Goal: Find specific page/section: Find specific page/section

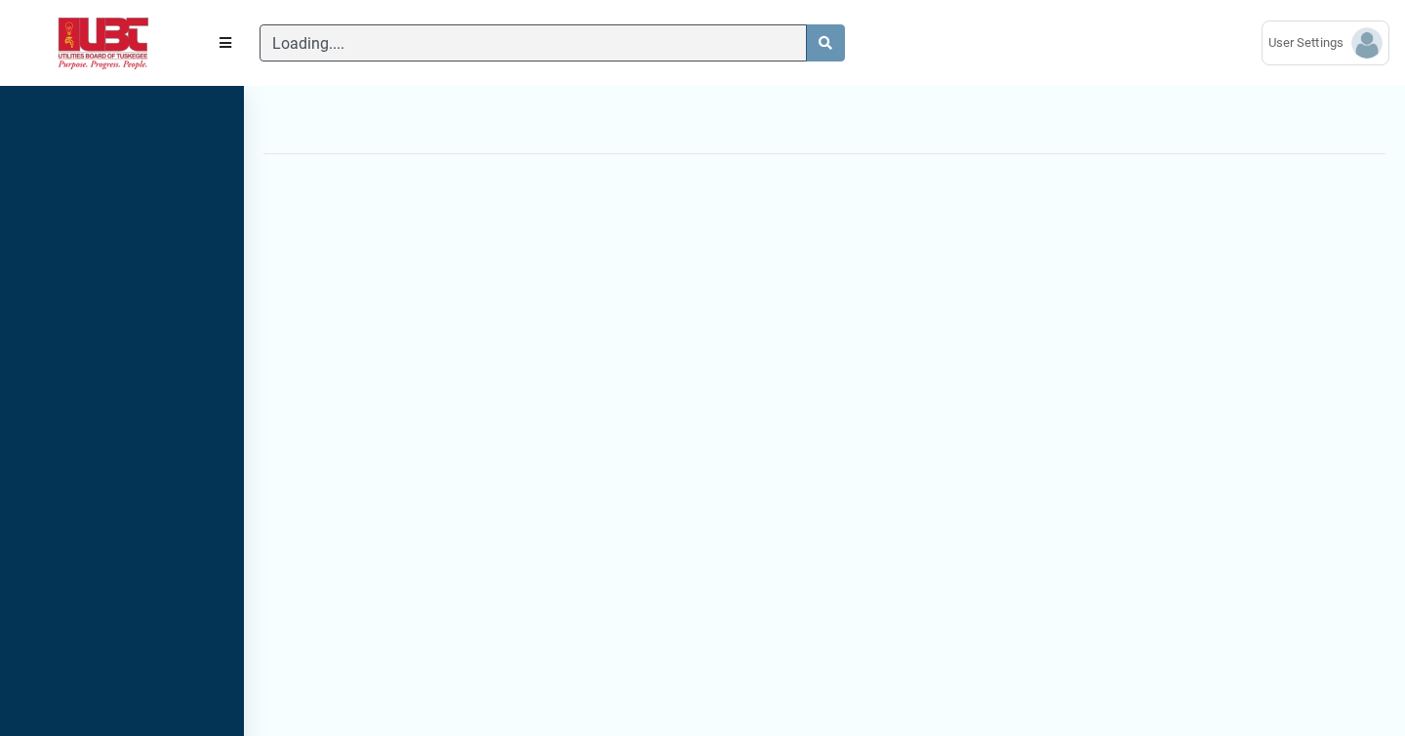
scroll to position [9, 1]
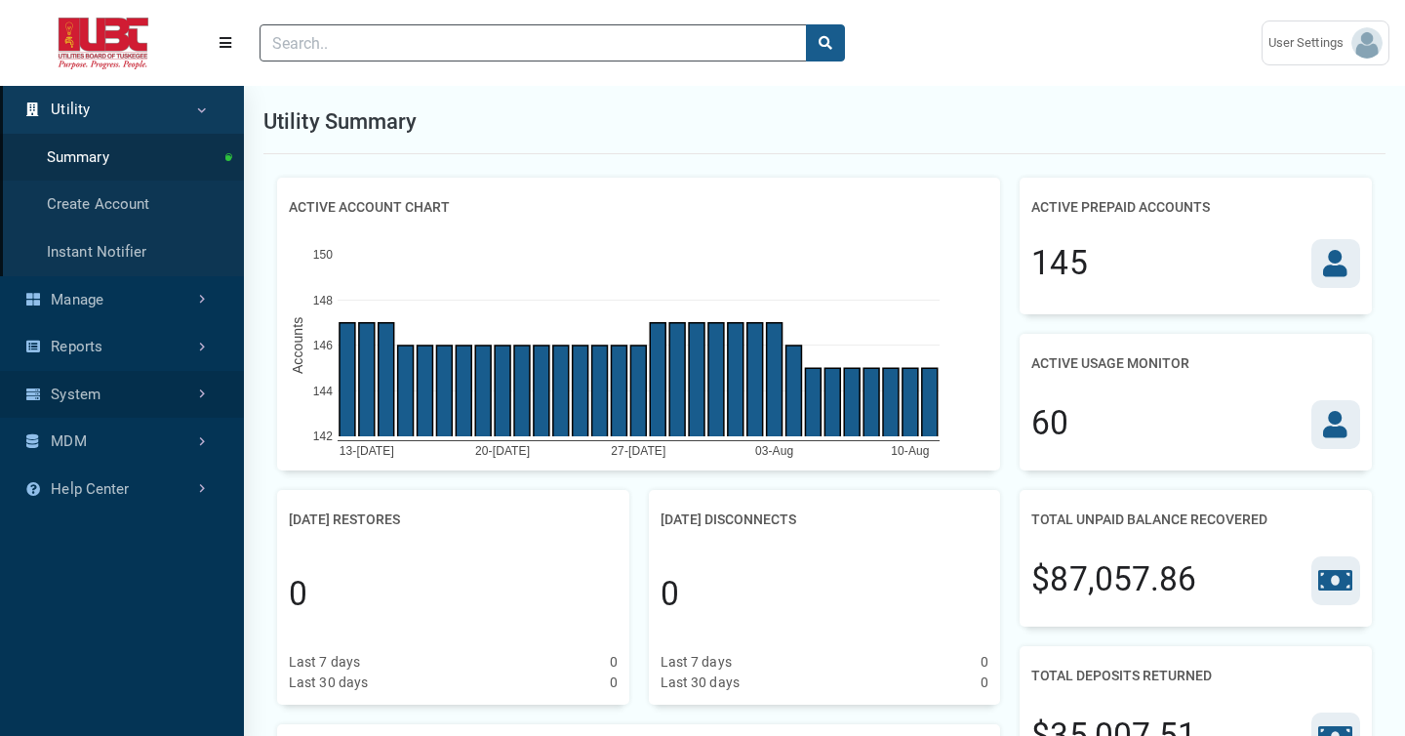
click at [170, 394] on link "System" at bounding box center [122, 395] width 244 height 48
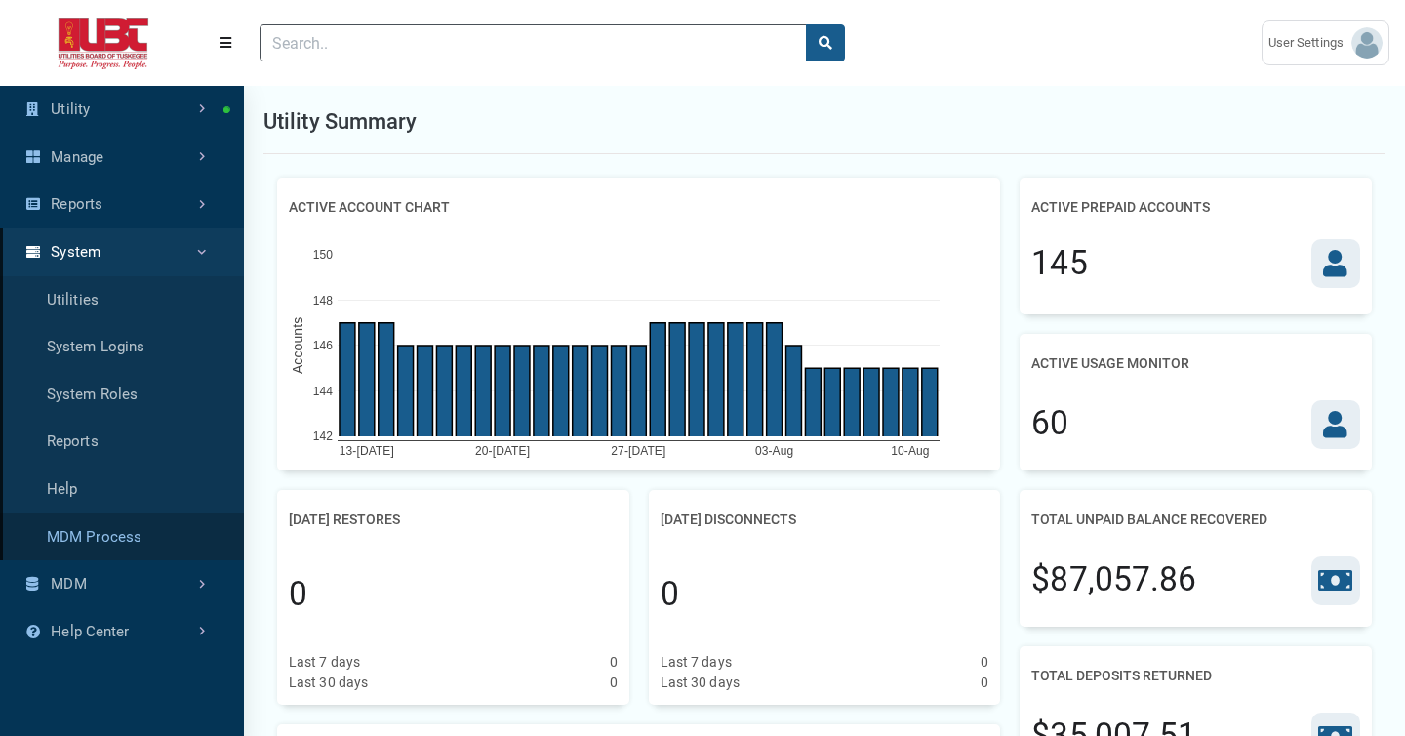
click at [110, 539] on link "MDM Process" at bounding box center [122, 537] width 244 height 48
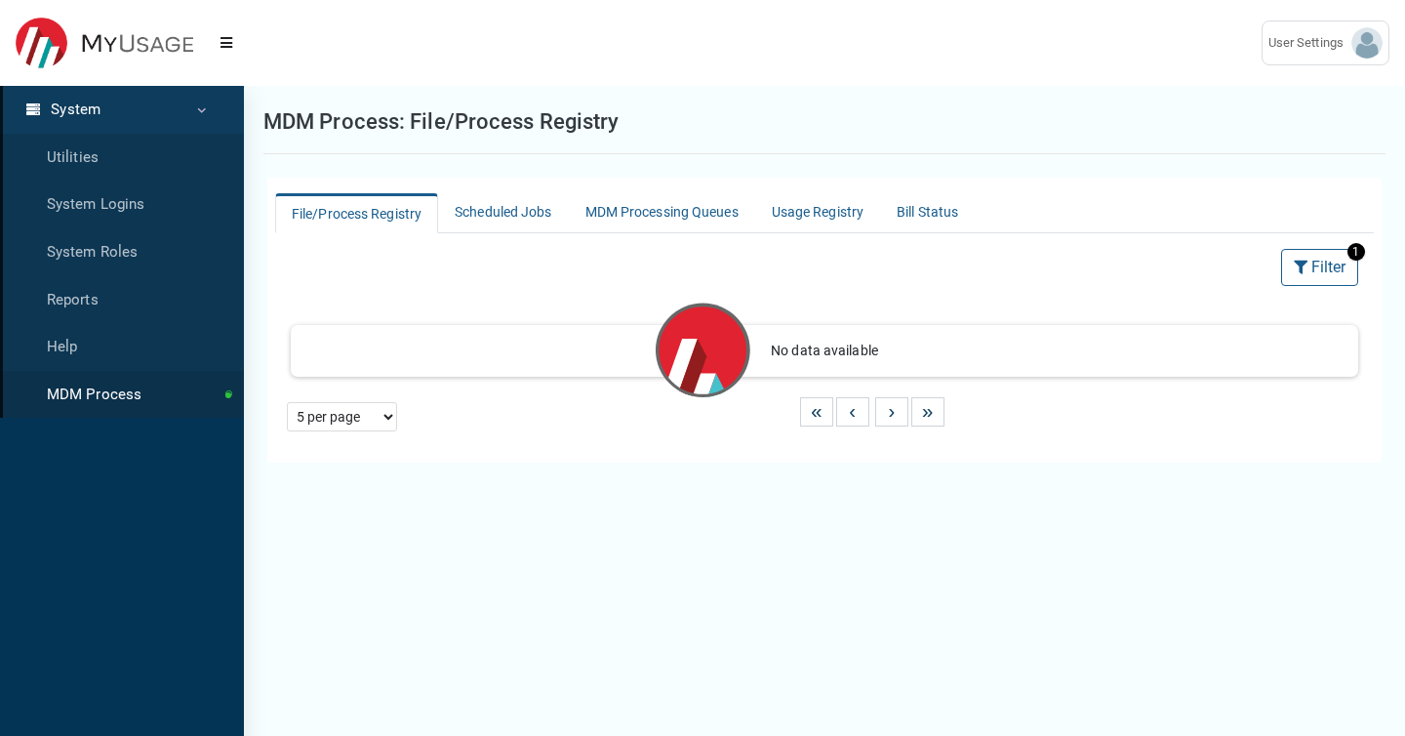
select select "25 per page"
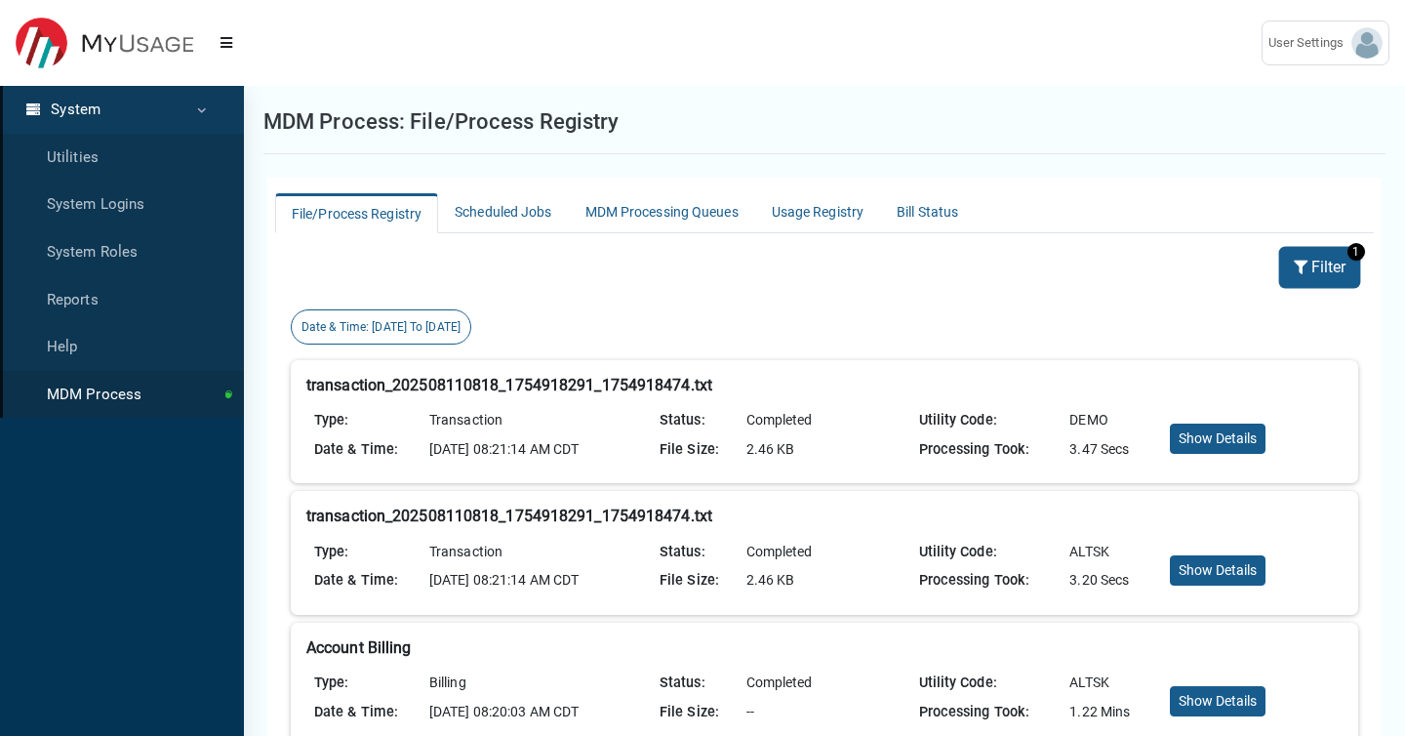
click at [1302, 269] on icon at bounding box center [1302, 267] width 18 height 14
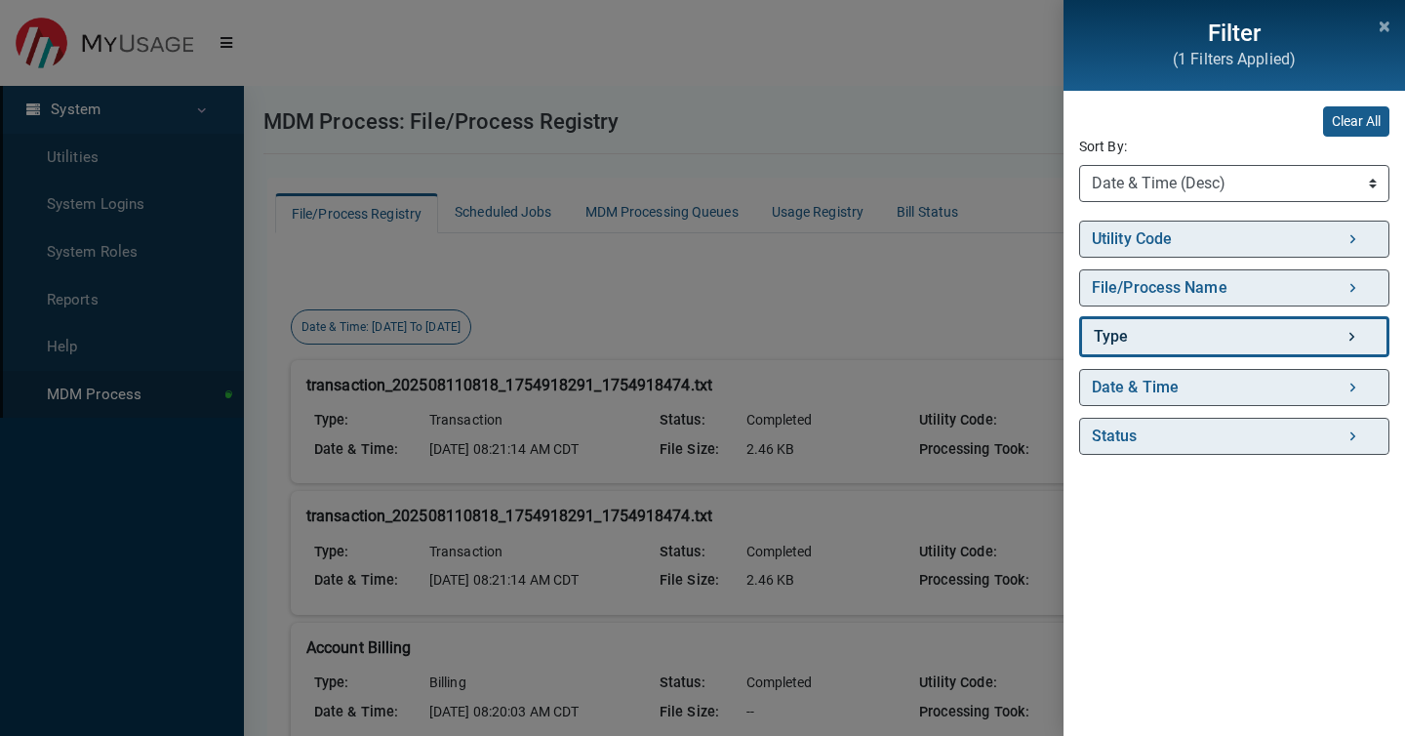
click at [1190, 327] on link "Type" at bounding box center [1234, 336] width 310 height 41
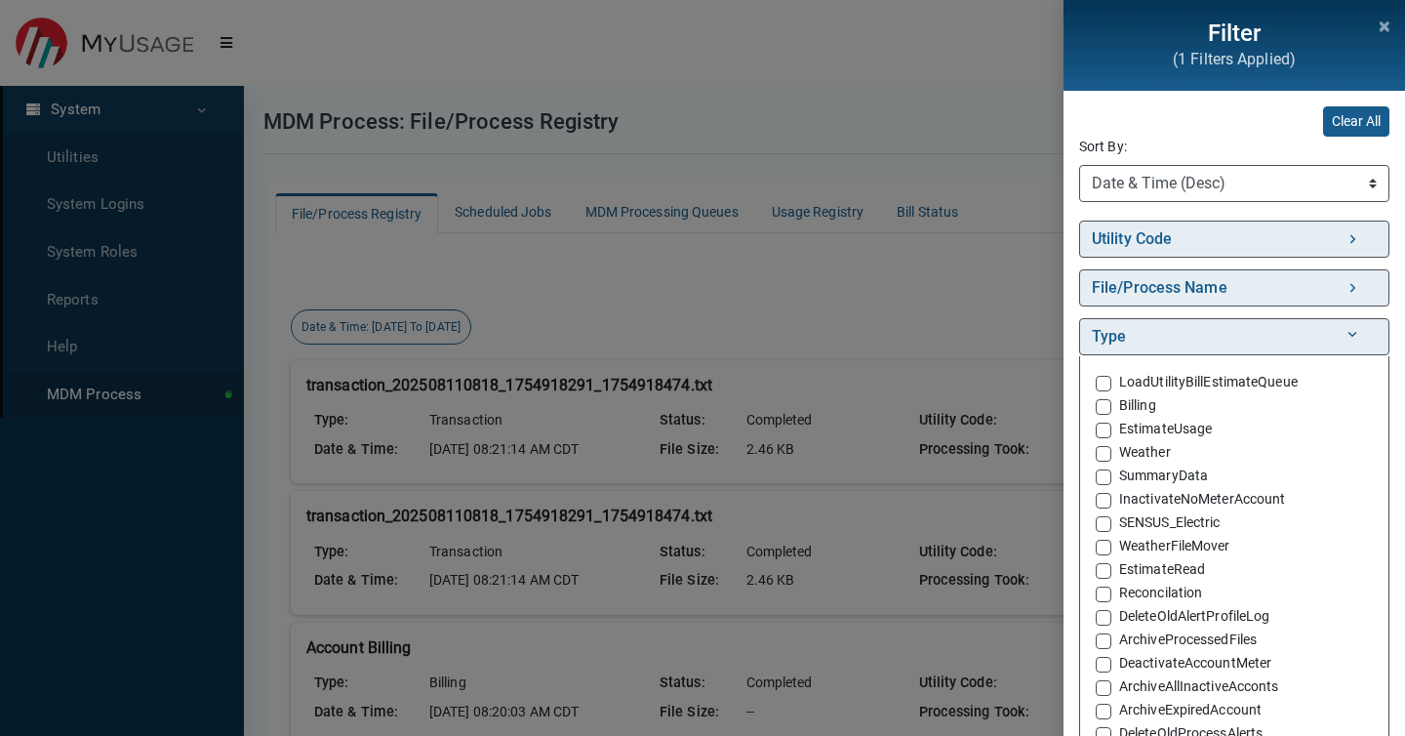
click at [1119, 524] on label "SENSUS_Electric" at bounding box center [1169, 522] width 101 height 20
click at [1106, 524] on input "SENSUS_Electric" at bounding box center [1103, 522] width 16 height 20
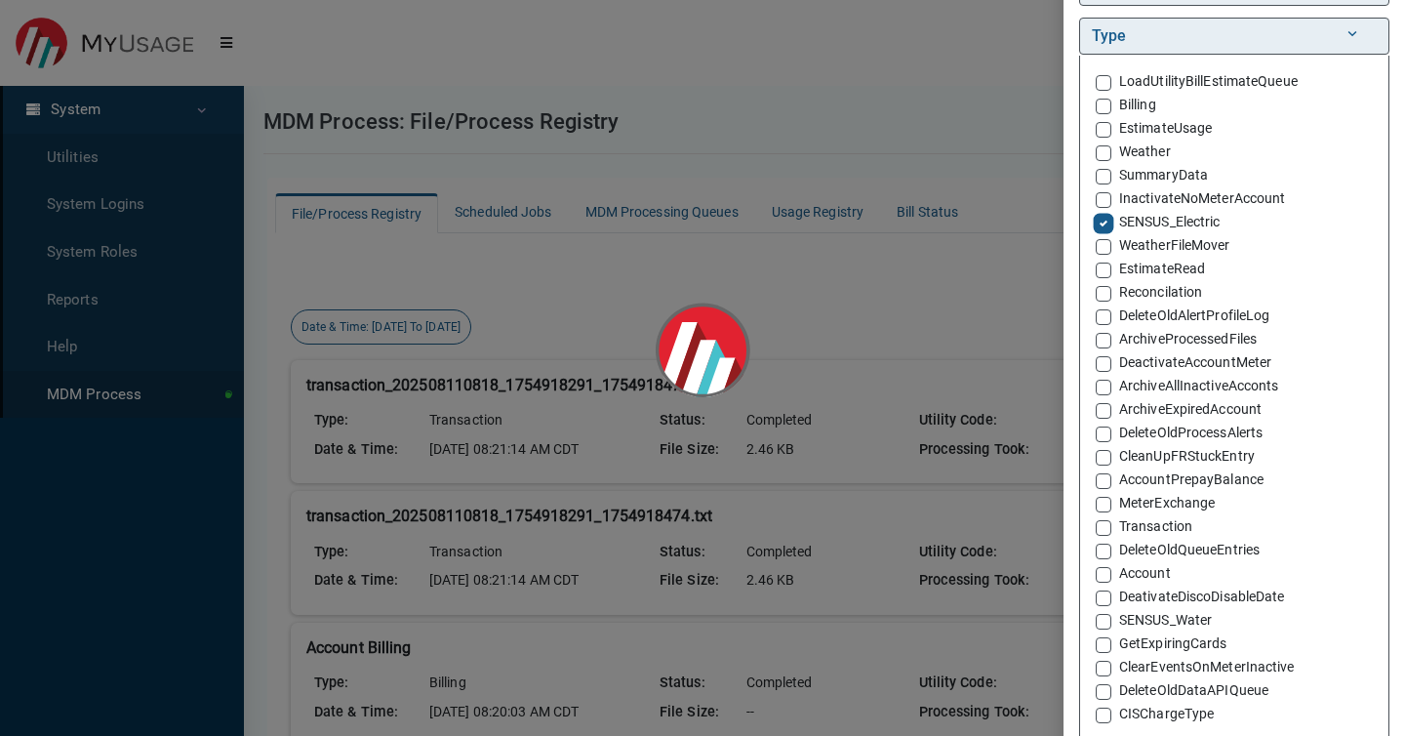
scroll to position [330, 0]
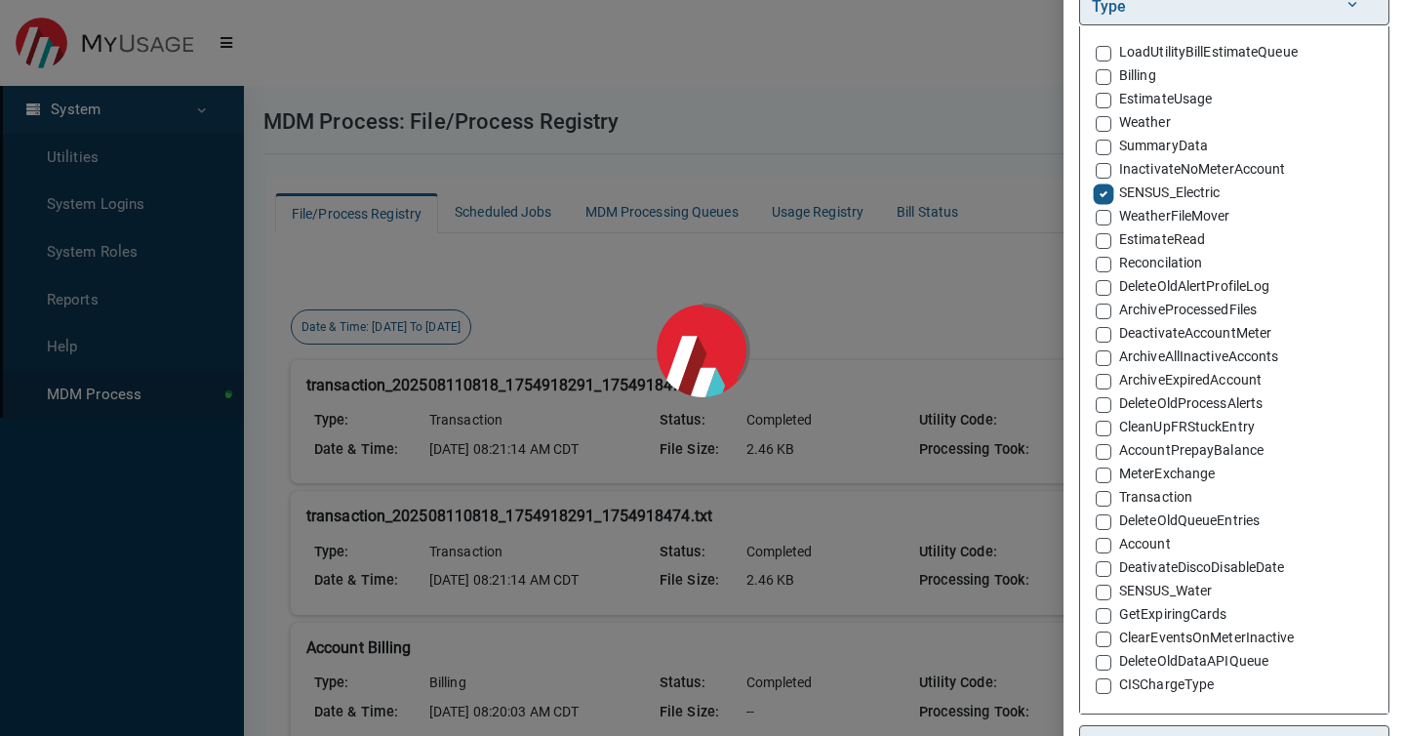
checkbox input "true"
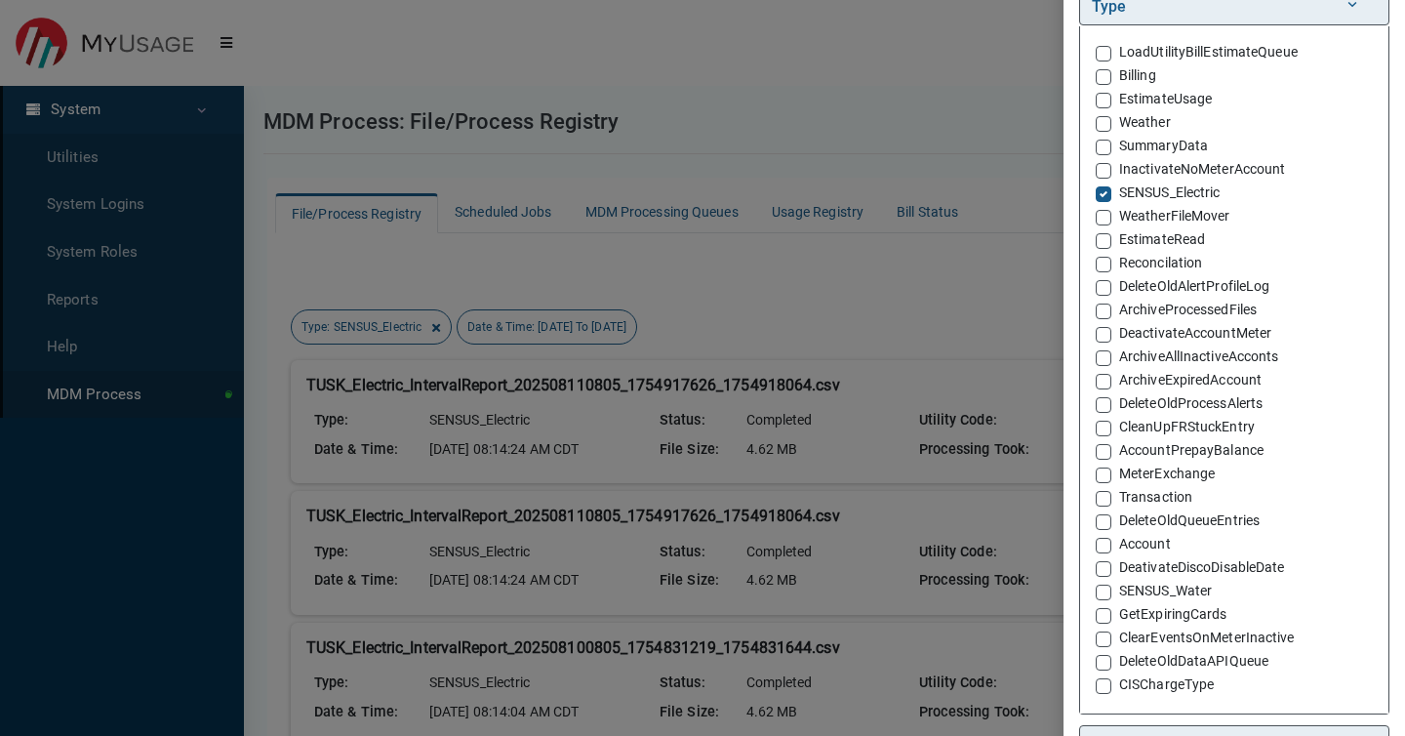
click at [1119, 589] on label "SENSUS_Water" at bounding box center [1165, 590] width 93 height 20
click at [1100, 589] on input "SENSUS_Water" at bounding box center [1103, 590] width 16 height 20
checkbox input "true"
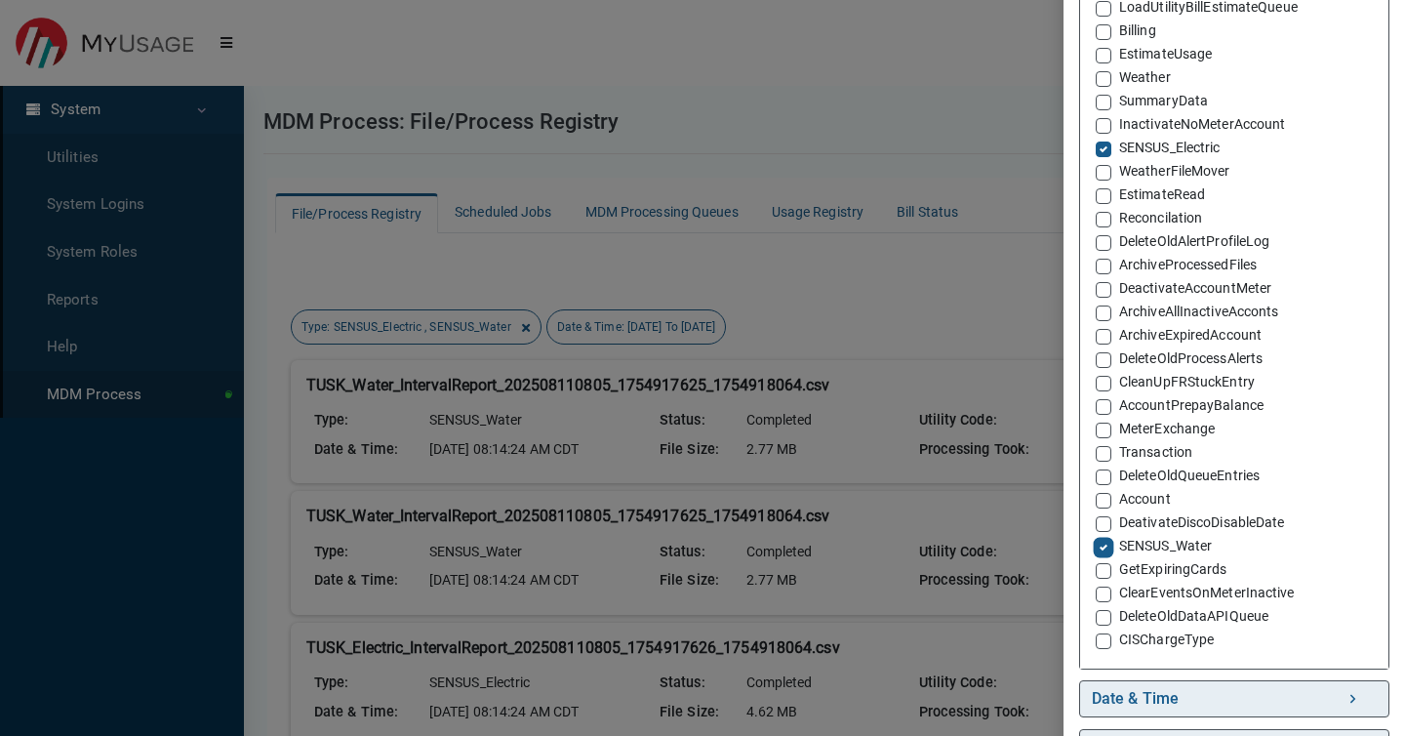
scroll to position [378, 0]
click at [904, 534] on div "Filter (2 Filters Applied) Clear All Sort By: Sort By Utility Code (Asc) Utilit…" at bounding box center [702, 368] width 1405 height 736
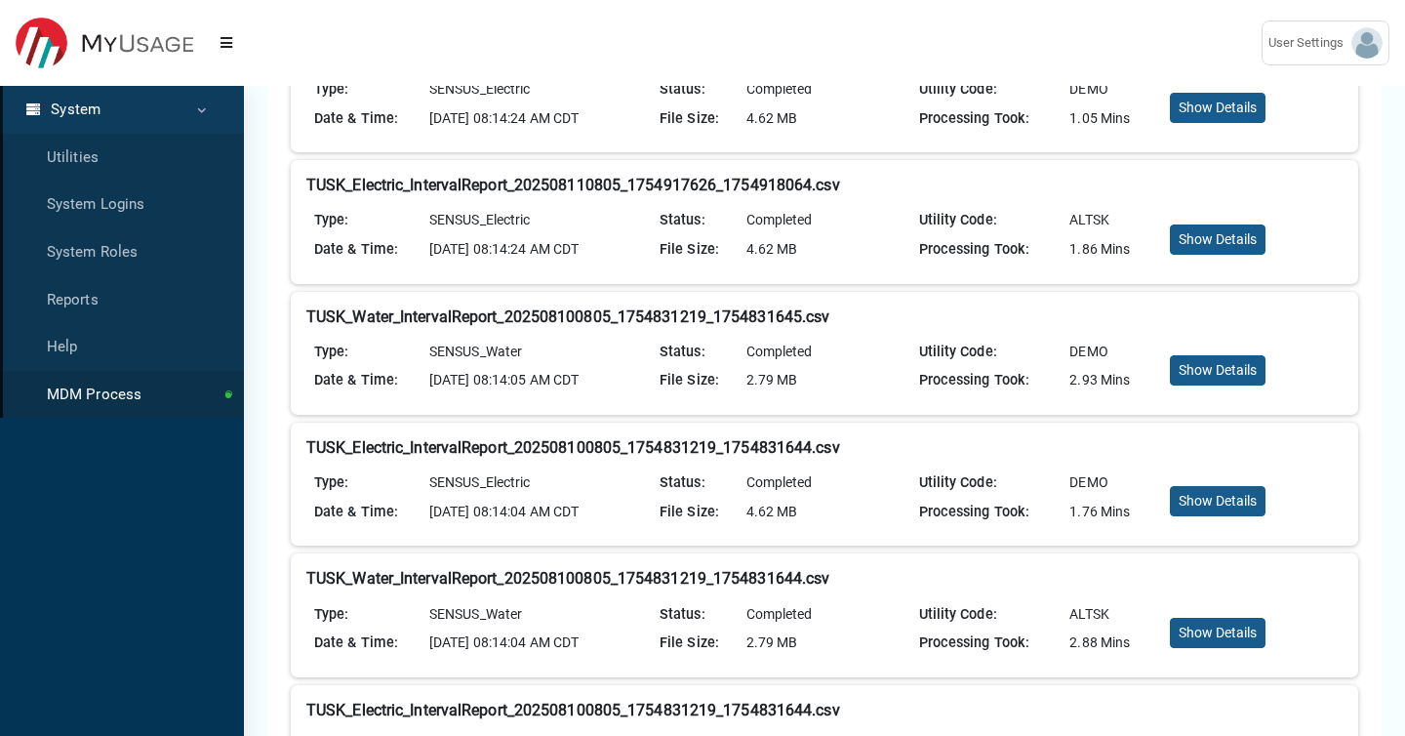
scroll to position [595, 0]
